Goal: Task Accomplishment & Management: Use online tool/utility

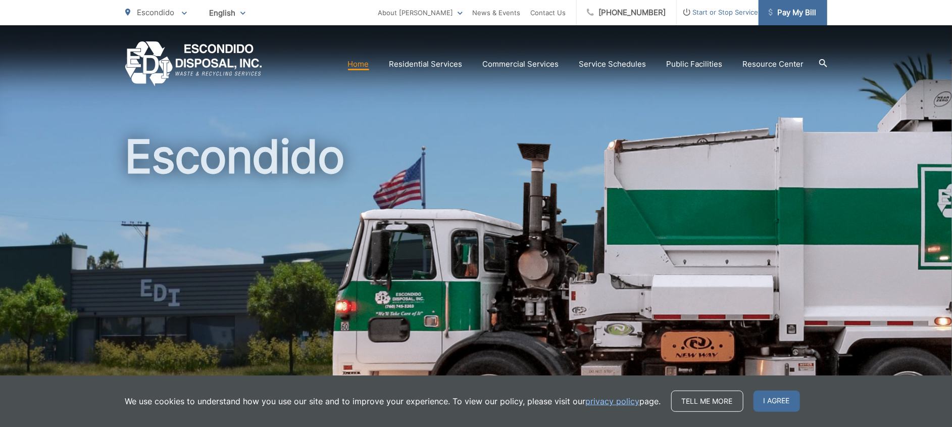
click at [794, 22] on link "Pay My Bill" at bounding box center [792, 12] width 69 height 25
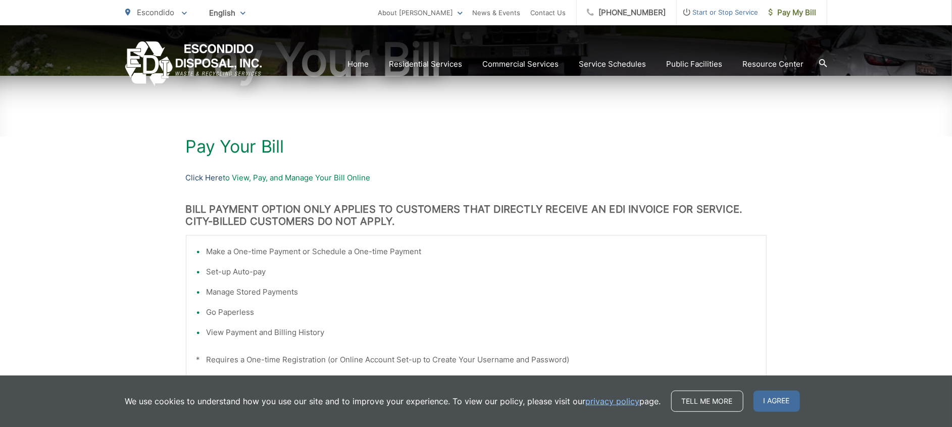
click at [213, 178] on link "Click Here" at bounding box center [204, 178] width 37 height 12
